Goal: Check status: Check status

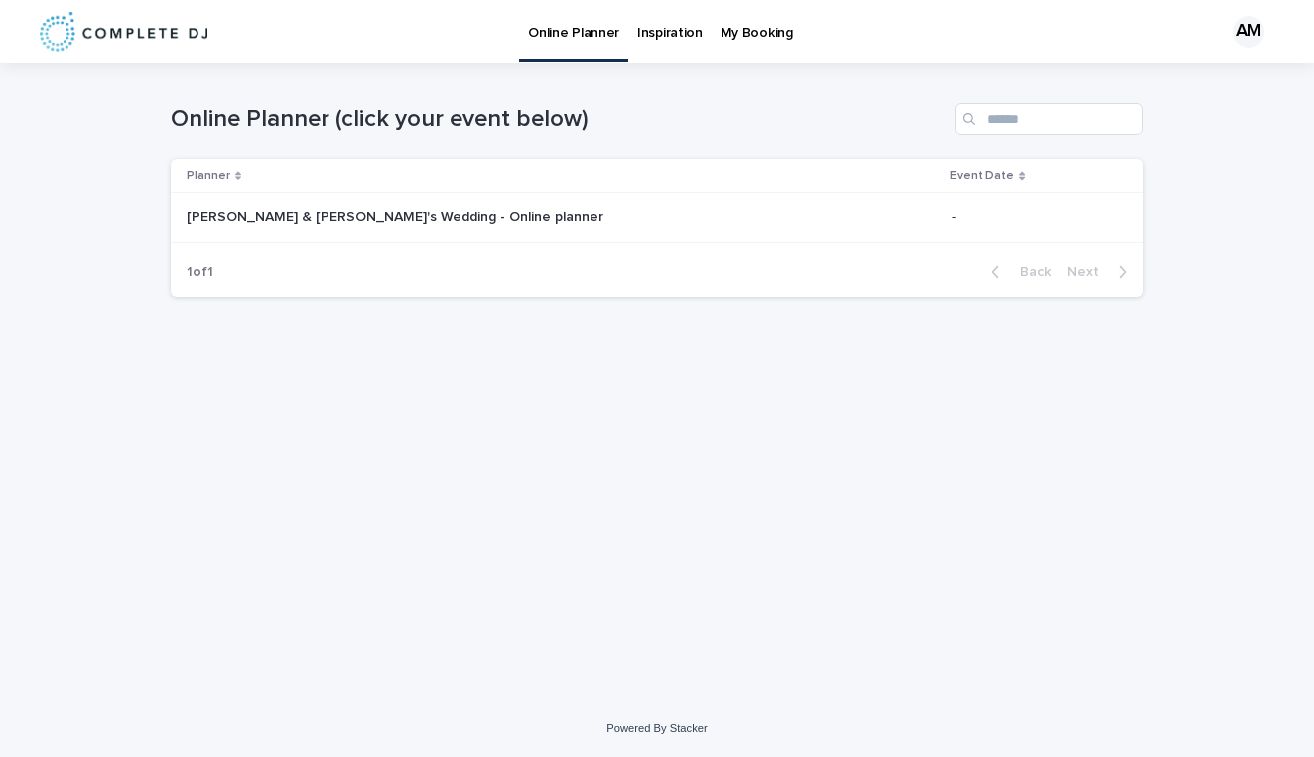
click at [328, 217] on p "[PERSON_NAME] & [PERSON_NAME]'s Wedding - Online planner" at bounding box center [397, 215] width 421 height 21
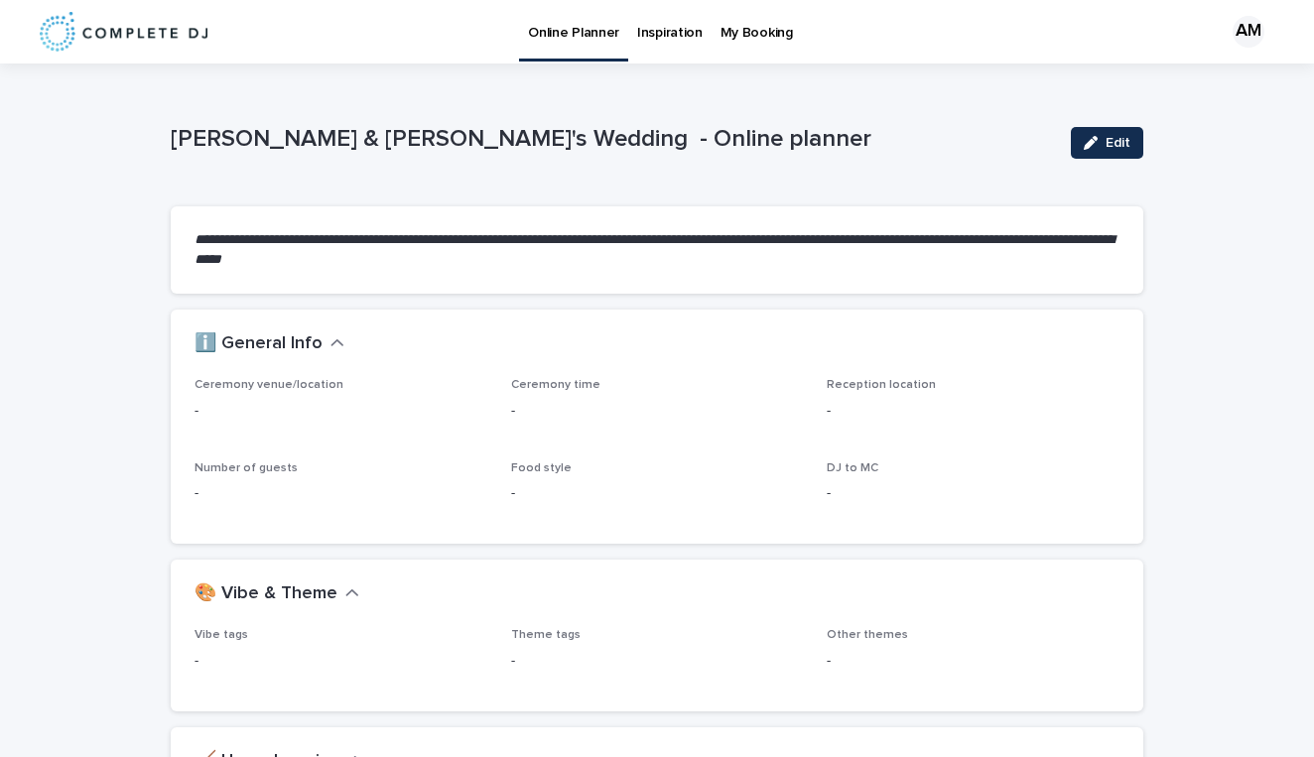
click at [646, 28] on p "Inspiration" at bounding box center [670, 21] width 66 height 42
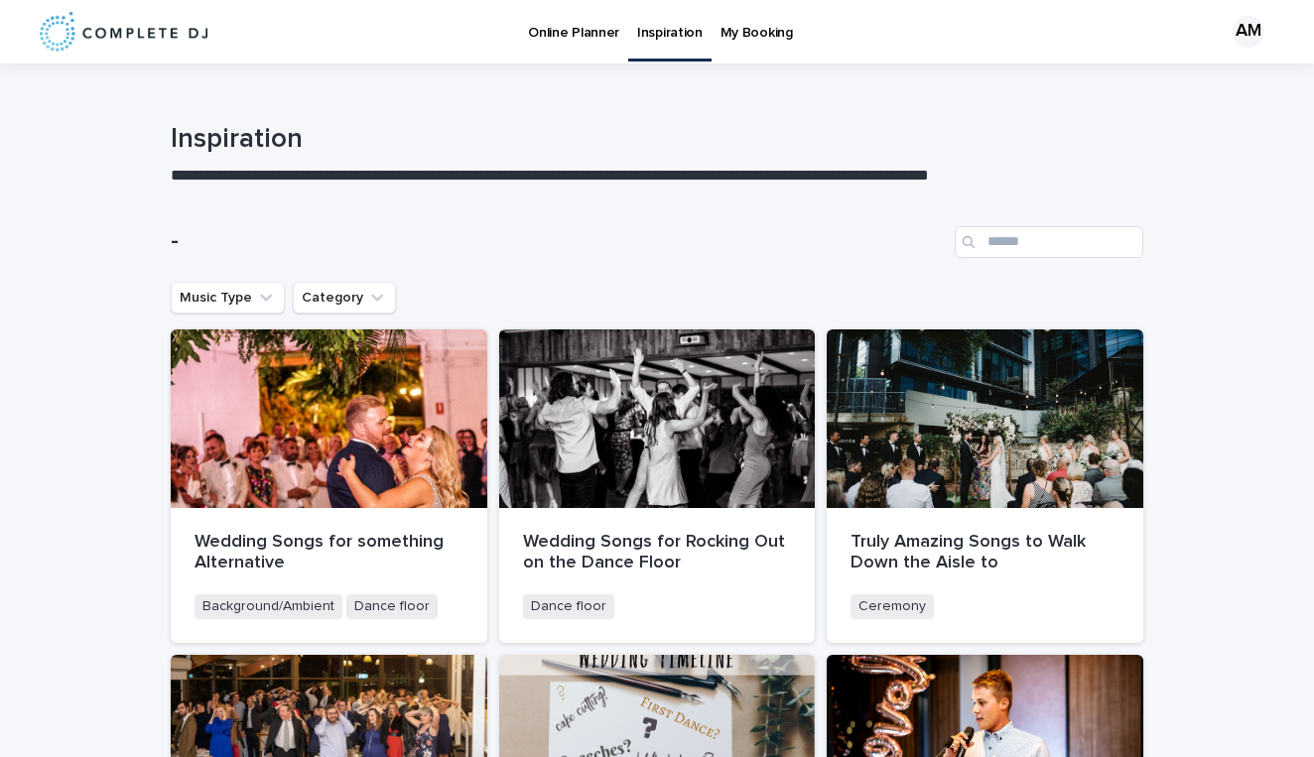
click at [764, 30] on p "My Booking" at bounding box center [757, 21] width 72 height 42
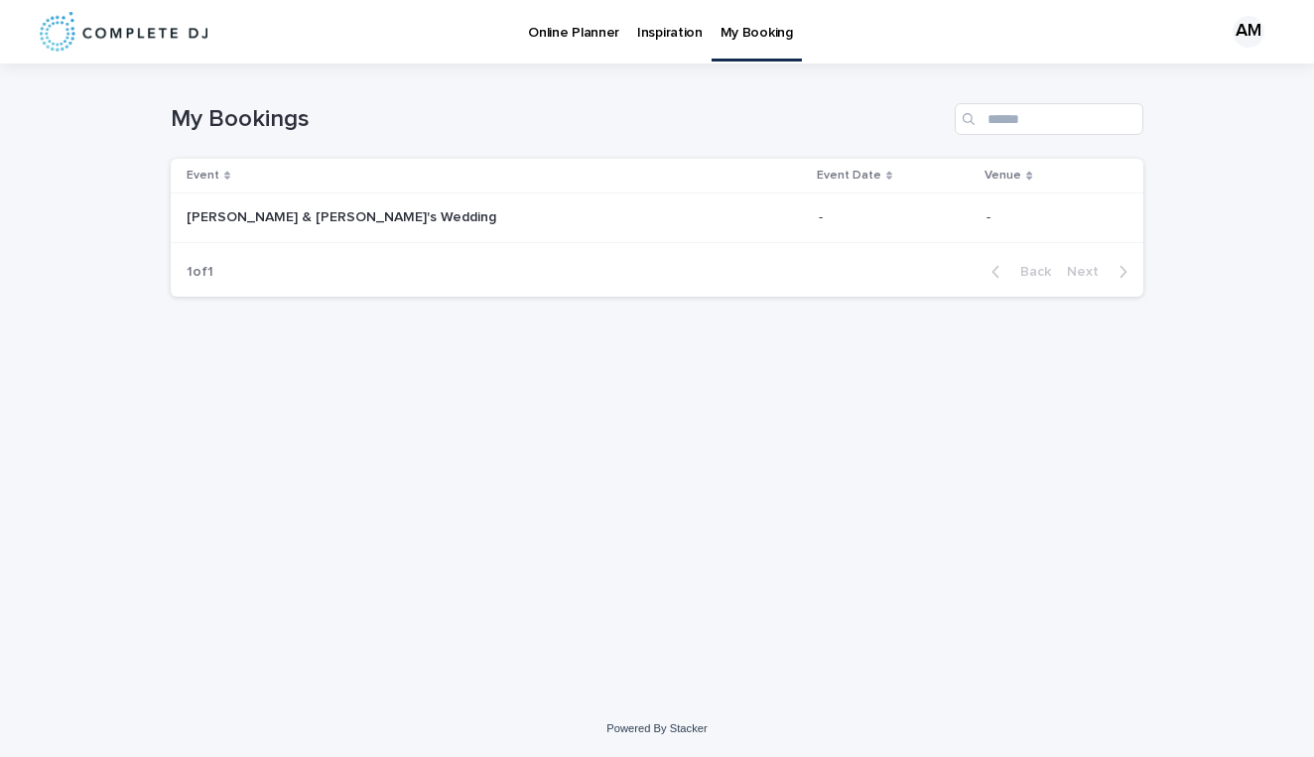
click at [300, 216] on p "Amanda & Nicole's Wedding" at bounding box center [344, 215] width 314 height 21
